Goal: Communication & Community: Share content

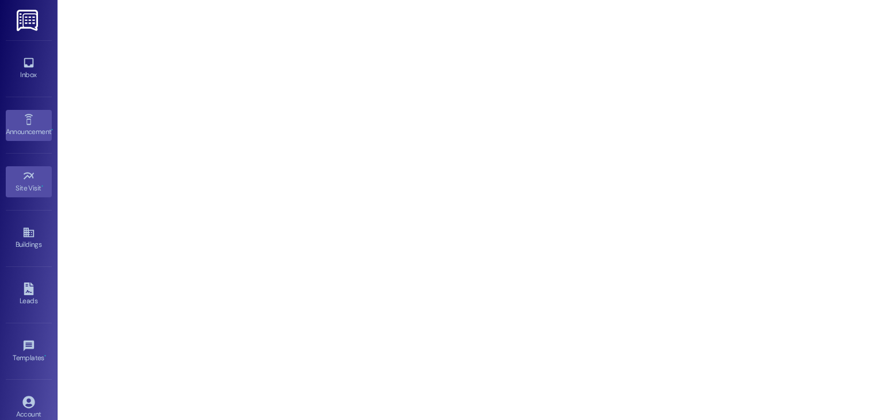
click at [39, 129] on div "Announcement •" at bounding box center [29, 132] width 58 height 12
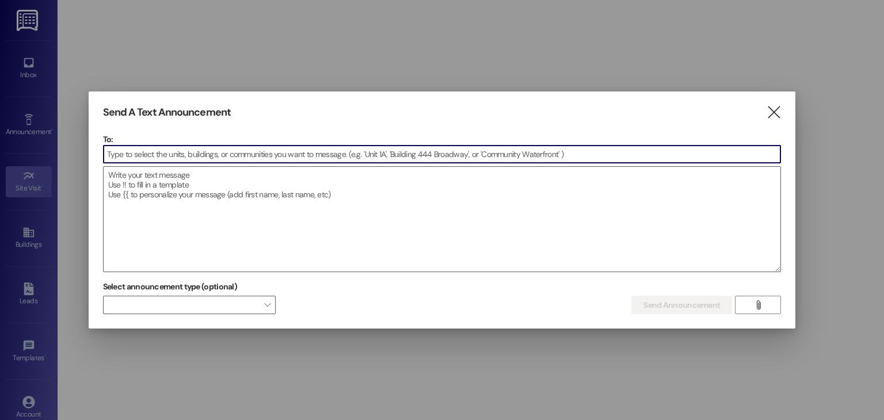
click at [203, 154] on input at bounding box center [442, 154] width 677 height 17
type input "O"
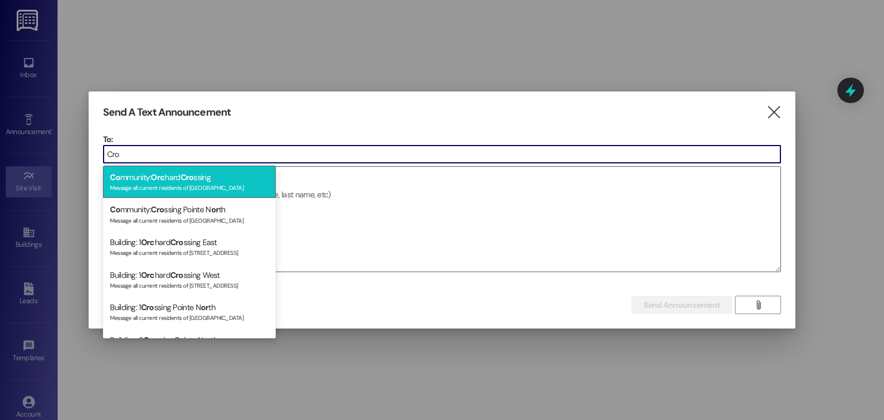
type input "Cro"
click at [221, 182] on div "Message all current residents of [GEOGRAPHIC_DATA]" at bounding box center [189, 187] width 159 height 10
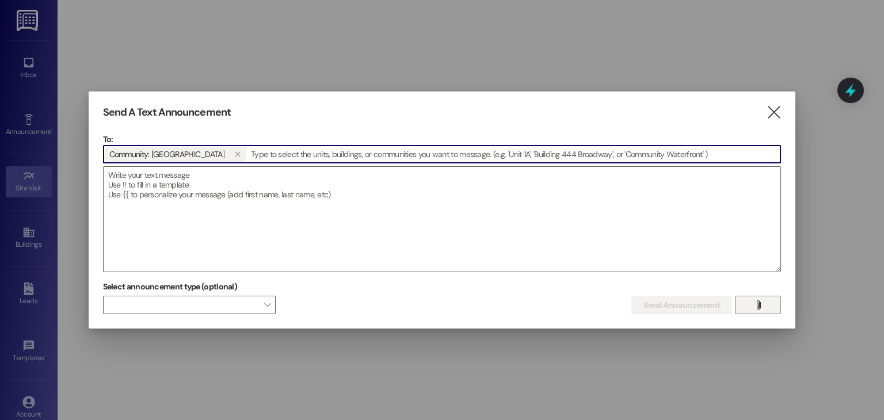
click at [762, 302] on icon "" at bounding box center [758, 304] width 9 height 9
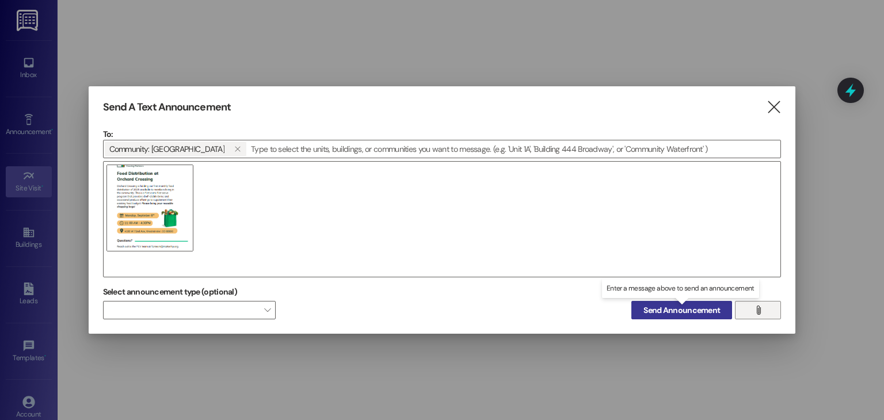
click at [663, 312] on span "Send Announcement" at bounding box center [681, 310] width 77 height 12
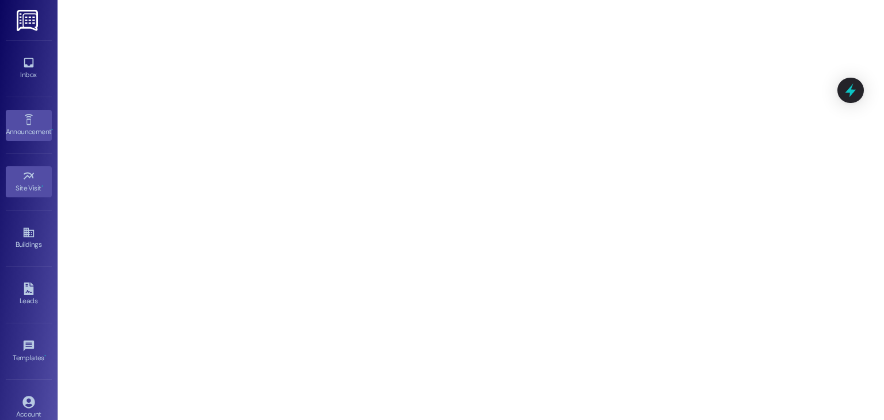
click at [41, 126] on div "Announcement •" at bounding box center [29, 132] width 58 height 12
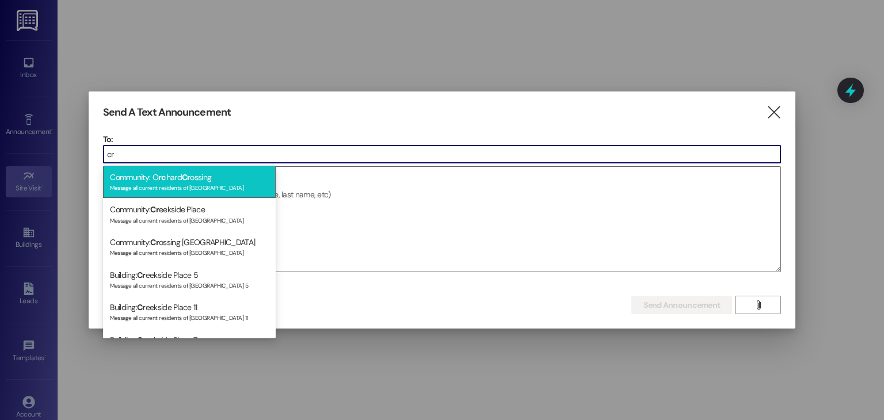
type input "cr"
click at [188, 191] on div "Message all current residents of [GEOGRAPHIC_DATA]" at bounding box center [189, 187] width 159 height 10
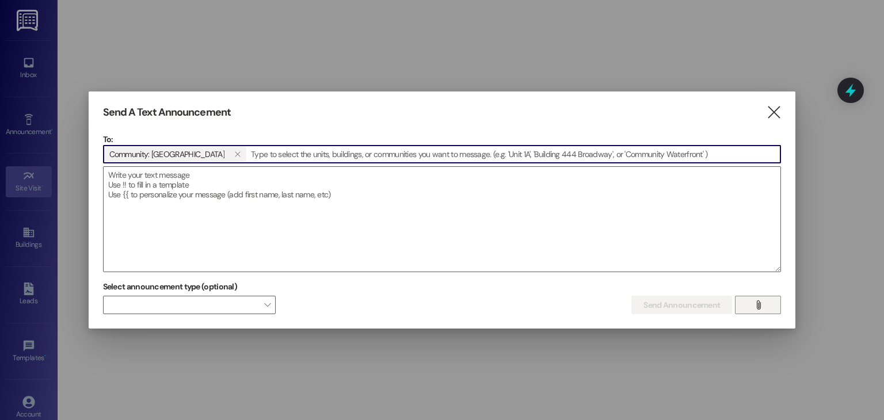
click at [764, 302] on span "" at bounding box center [758, 304] width 13 height 17
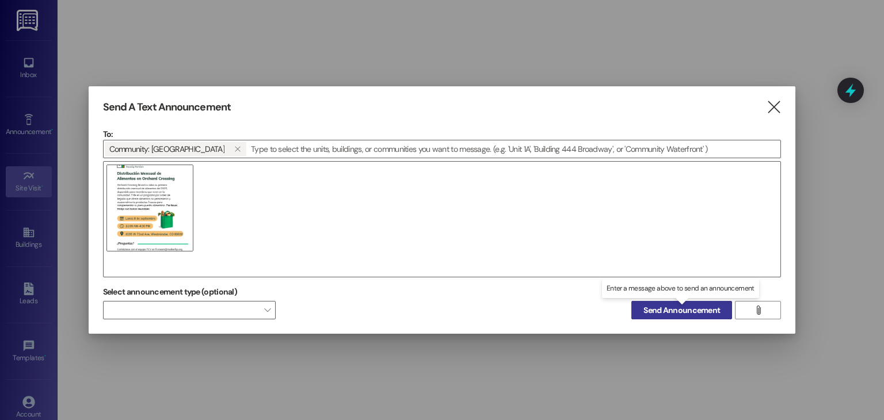
click at [655, 317] on button "Send Announcement" at bounding box center [681, 310] width 101 height 18
